Goal: Task Accomplishment & Management: Use online tool/utility

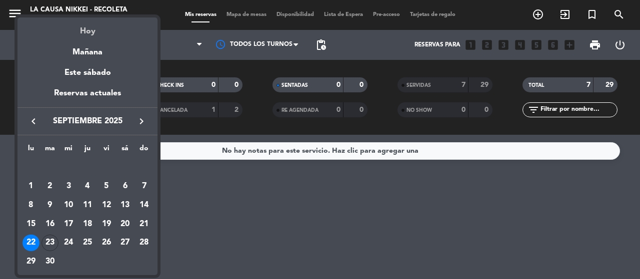
click at [91, 34] on div "Hoy" at bounding box center [87, 27] width 140 height 20
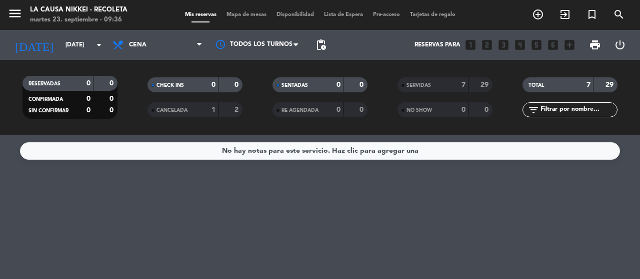
type input "[DATE]"
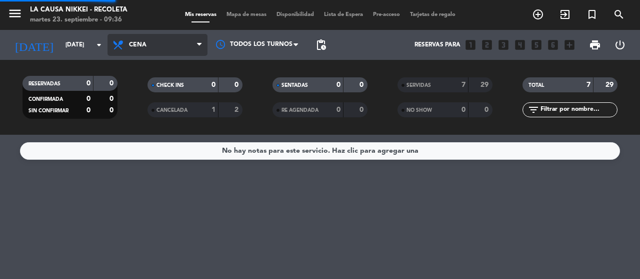
click at [144, 44] on span "Cena" at bounding box center [137, 44] width 17 height 7
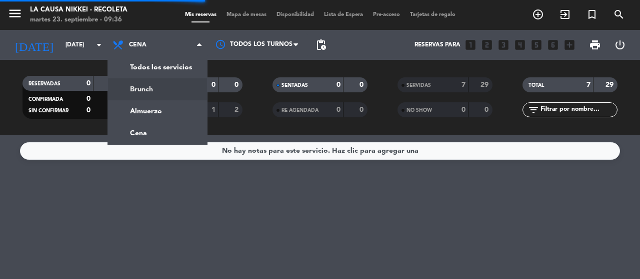
click at [147, 98] on div "menu La Causa Nikkei - Recoleta [DATE] 23. septiembre - 09:36 Mis reservas Mapa…" at bounding box center [320, 67] width 640 height 135
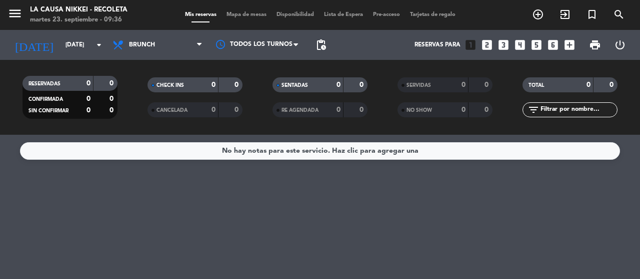
click at [149, 49] on span "Brunch" at bounding box center [157, 45] width 100 height 22
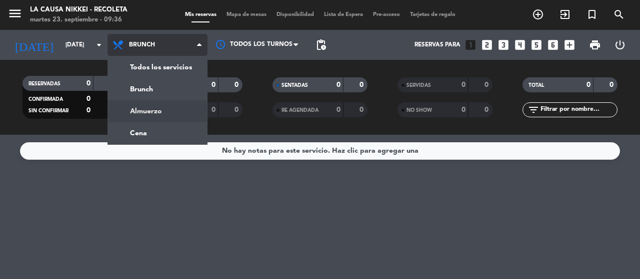
click at [132, 113] on div "menu La Causa Nikkei - Recoleta [DATE] 23. septiembre - 09:36 Mis reservas Mapa…" at bounding box center [320, 67] width 640 height 135
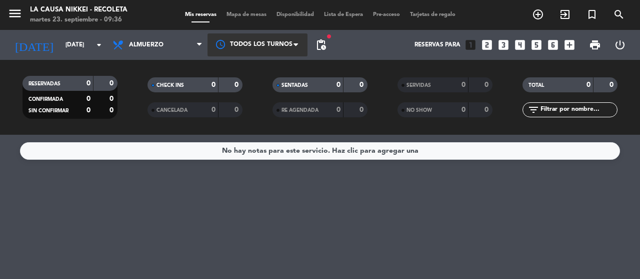
click at [288, 45] on div at bounding box center [257, 44] width 100 height 22
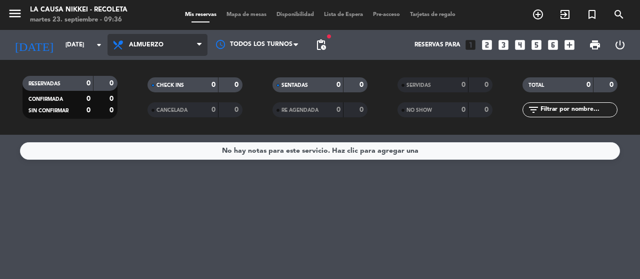
click at [158, 45] on span "Almuerzo" at bounding box center [146, 44] width 34 height 7
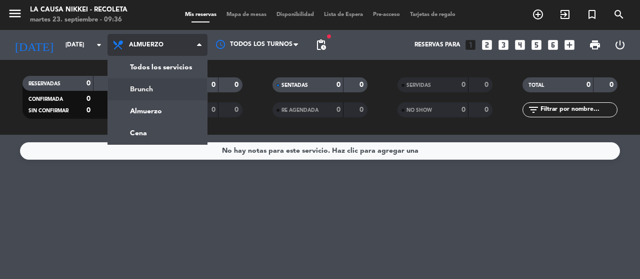
click at [153, 85] on div "menu La Causa Nikkei - Recoleta [DATE] 23. septiembre - 09:36 Mis reservas Mapa…" at bounding box center [320, 67] width 640 height 135
